Goal: Use online tool/utility

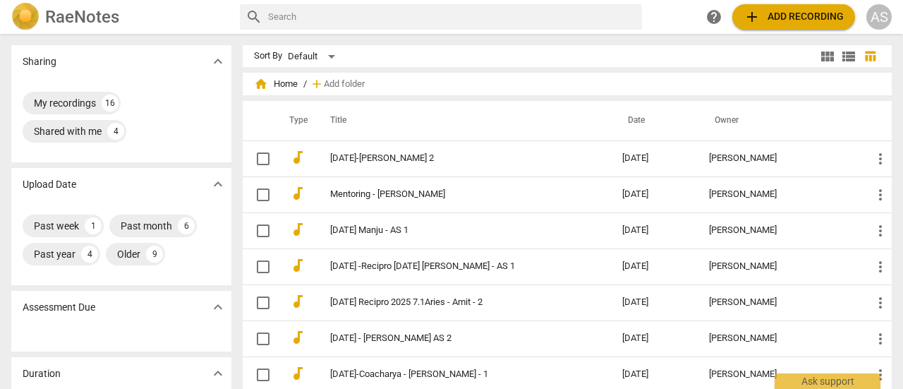
scroll to position [309, 0]
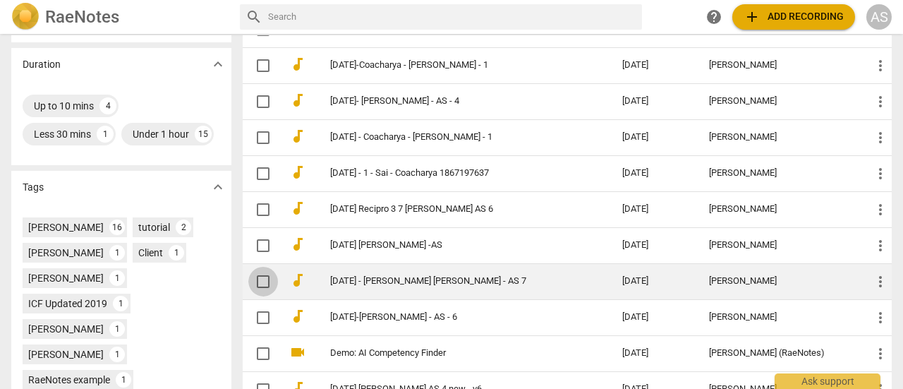
click at [262, 281] on input "checkbox" at bounding box center [263, 281] width 30 height 17
checkbox input "false"
click at [345, 282] on link "[DATE] - [PERSON_NAME] [PERSON_NAME] - AS 7" at bounding box center [450, 281] width 241 height 11
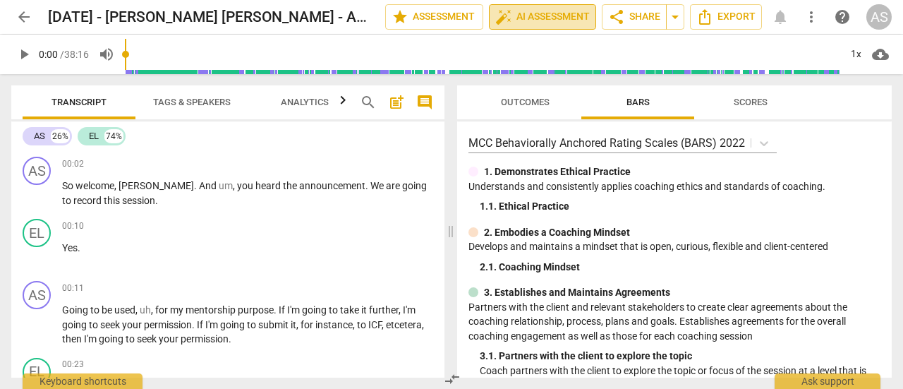
click at [561, 22] on span "auto_fix_high AI Assessment" at bounding box center [542, 16] width 95 height 17
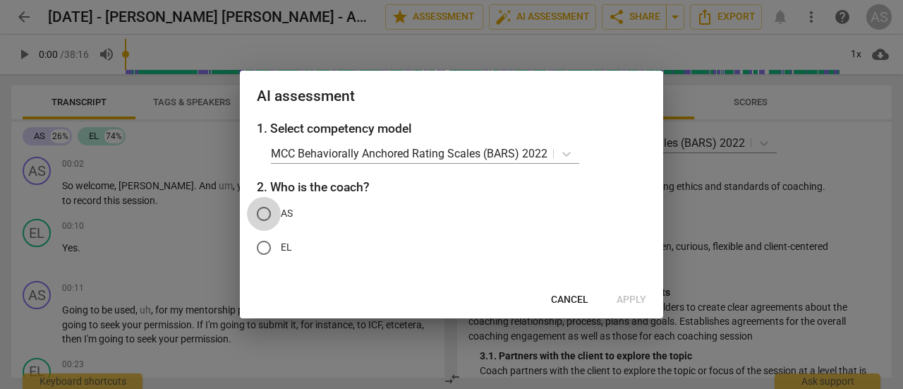
click at [263, 217] on input "AS" at bounding box center [264, 214] width 34 height 34
radio input "true"
click at [635, 301] on span "Apply" at bounding box center [632, 300] width 30 height 14
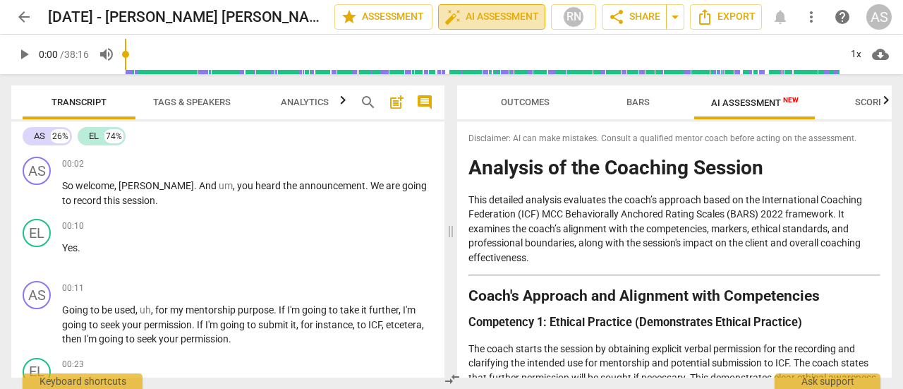
click at [510, 21] on span "auto_fix_high AI Assessment" at bounding box center [492, 16] width 95 height 17
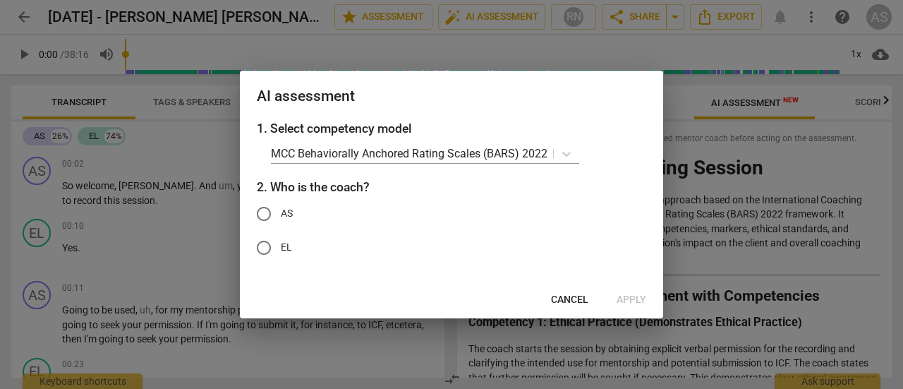
click at [819, 193] on div at bounding box center [451, 194] width 903 height 389
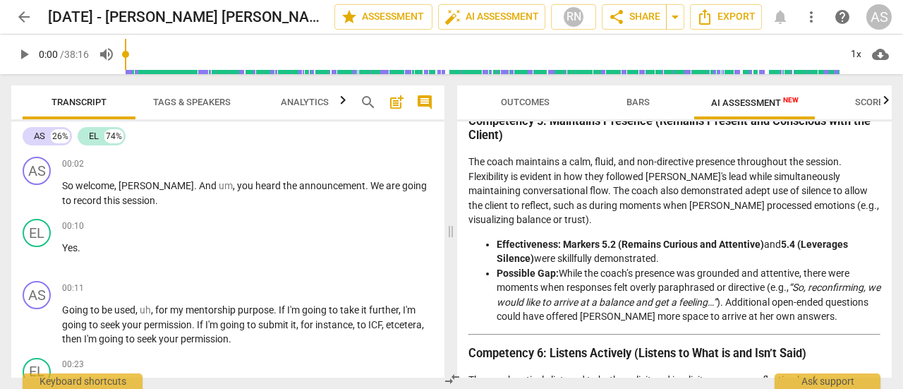
scroll to position [1346, 0]
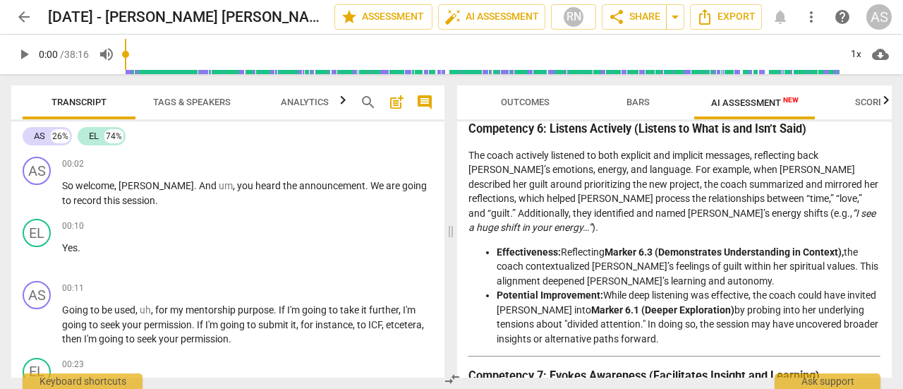
click at [886, 331] on div "Disclaimer: AI can make mistakes. Consult a qualified mentor coach before actin…" at bounding box center [674, 249] width 435 height 256
click at [885, 331] on div "Disclaimer: AI can make mistakes. Consult a qualified mentor coach before actin…" at bounding box center [674, 249] width 435 height 256
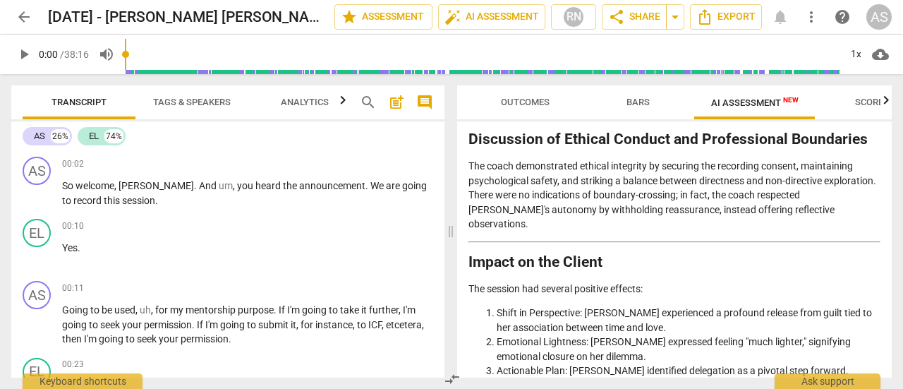
scroll to position [2244, 0]
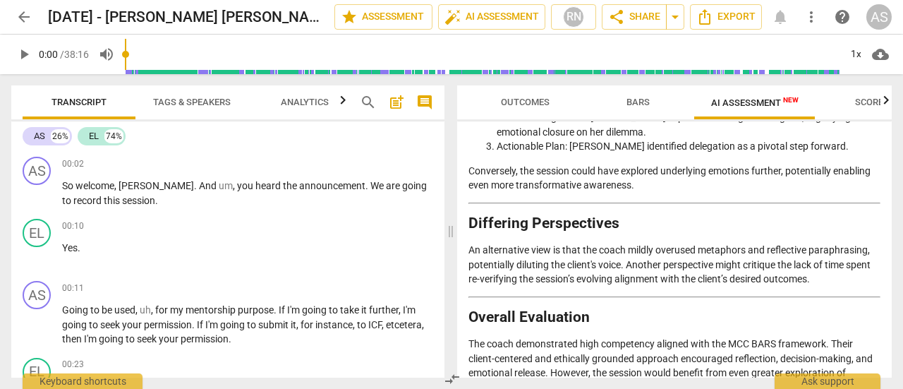
click at [889, 380] on div "Outcomes Bars AI Assessment New Scores Disclaimer: AI can make mistakes. Consul…" at bounding box center [678, 231] width 452 height 315
drag, startPoint x: 886, startPoint y: 366, endPoint x: 888, endPoint y: 373, distance: 7.2
click at [888, 373] on div "Disclaimer: AI can make mistakes. Consult a qualified mentor coach before actin…" at bounding box center [674, 249] width 435 height 256
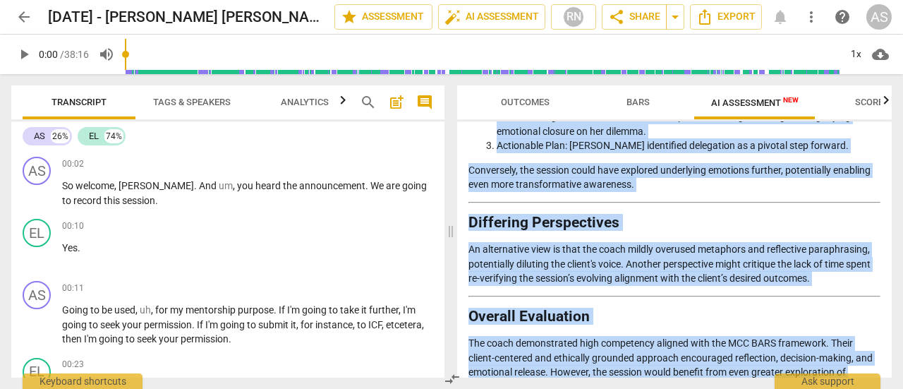
scroll to position [2249, 0]
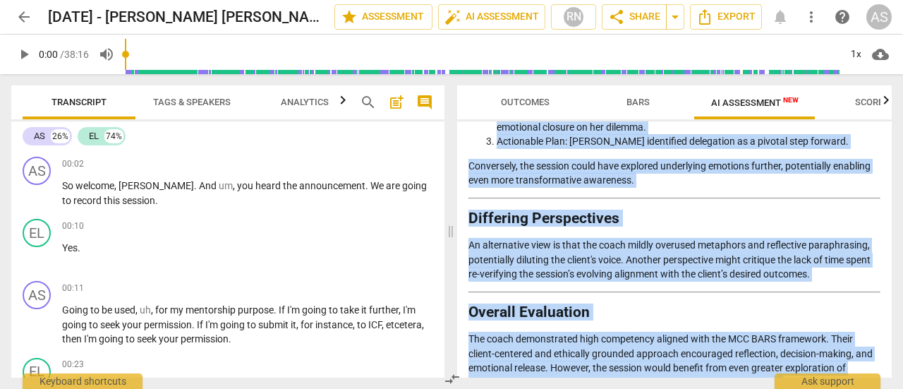
drag, startPoint x: 469, startPoint y: 136, endPoint x: 882, endPoint y: 355, distance: 466.7
click at [882, 355] on div "Disclaimer: AI can make mistakes. Consult a qualified mentor coach before actin…" at bounding box center [674, 249] width 435 height 256
copy div "Loremipsum: DO sit amet consecte. Adipisc e seddoeius tempor incid utlabo etdol…"
click at [23, 24] on span "arrow_back" at bounding box center [24, 16] width 17 height 17
